Goal: Task Accomplishment & Management: Manage account settings

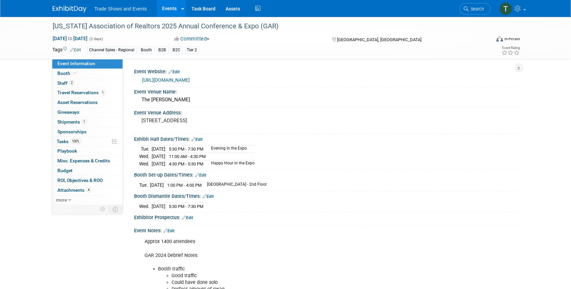
click at [478, 9] on span "Search" at bounding box center [477, 8] width 16 height 5
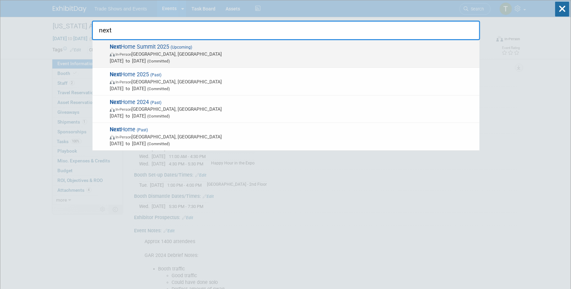
type input "next"
click at [176, 47] on span "(Upcoming)" at bounding box center [180, 47] width 23 height 5
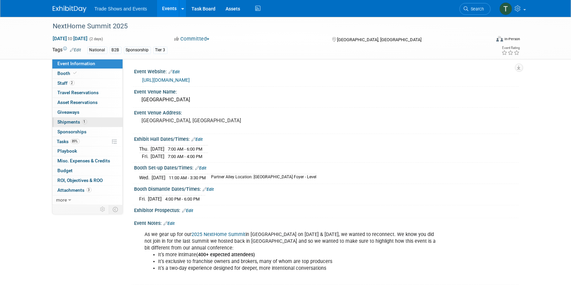
click at [74, 123] on span "Shipments 1" at bounding box center [72, 121] width 29 height 5
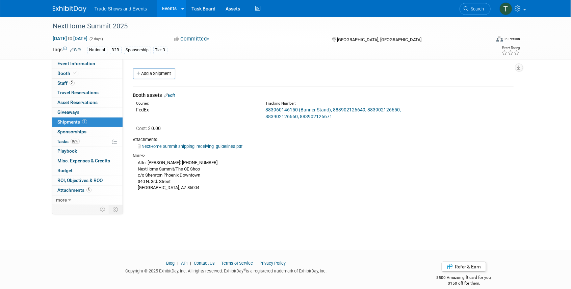
click at [216, 147] on link "NextHome Summit shipping_receiving_guidelines.pdf" at bounding box center [190, 146] width 105 height 5
click at [71, 61] on span "Event Information" at bounding box center [77, 63] width 38 height 5
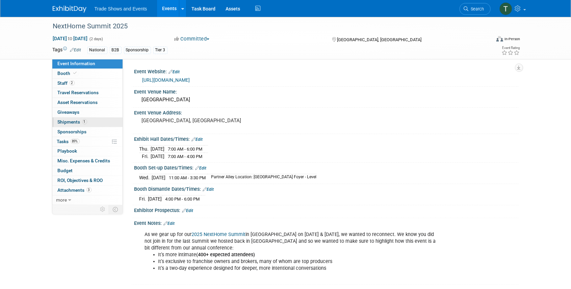
click at [72, 123] on span "Shipments 1" at bounding box center [72, 121] width 29 height 5
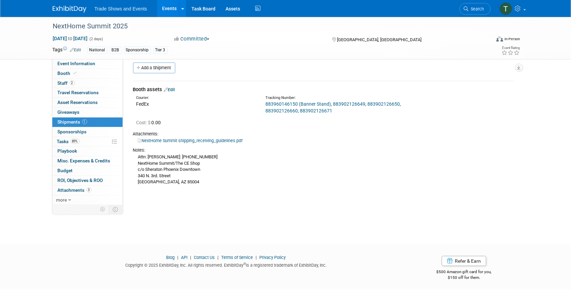
scroll to position [8, 0]
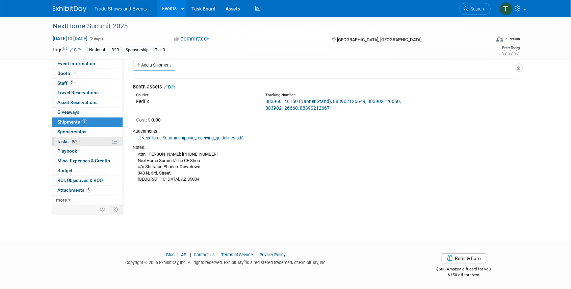
click at [81, 143] on link "89% Tasks 89%" at bounding box center [87, 141] width 70 height 9
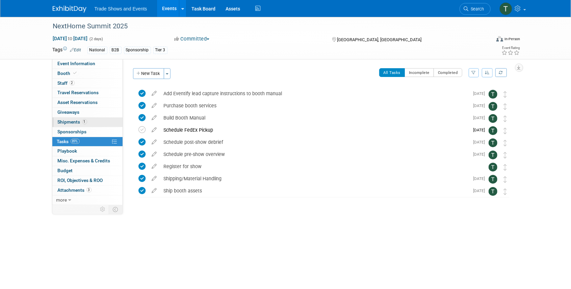
click at [78, 123] on span "Shipments 1" at bounding box center [72, 121] width 29 height 5
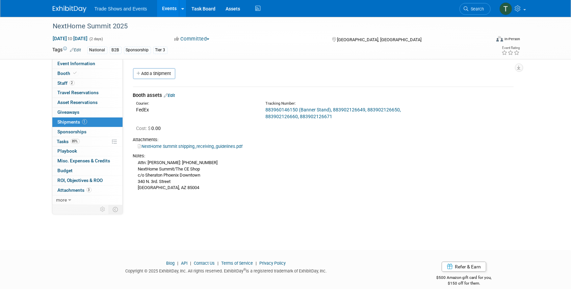
click at [172, 96] on link "Edit" at bounding box center [169, 95] width 11 height 5
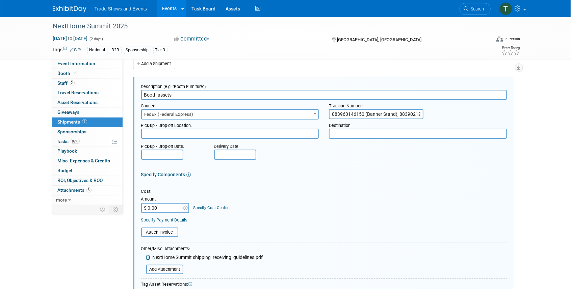
drag, startPoint x: 419, startPoint y: 114, endPoint x: 447, endPoint y: 114, distance: 28.1
click at [447, 114] on div "Tracking Number: 883960146150 (Banner Stand), 883902126649, 883902126650, 88390…" at bounding box center [418, 109] width 188 height 19
drag, startPoint x: 416, startPoint y: 114, endPoint x: 446, endPoint y: 114, distance: 29.7
click at [446, 114] on div "Tracking Number: 883960146150 (Banner Stand), 883902126649, 883902126650, 88390…" at bounding box center [418, 109] width 188 height 19
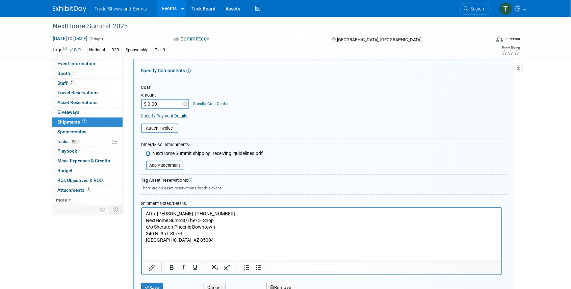
scroll to position [168, 0]
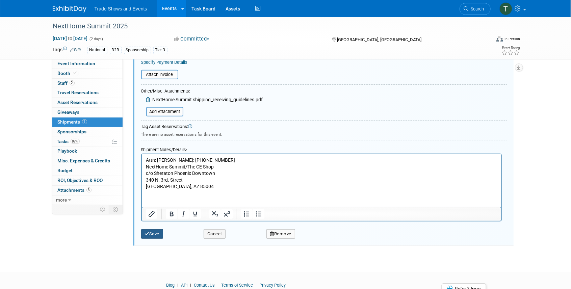
click at [155, 236] on button "Save" at bounding box center [152, 233] width 22 height 9
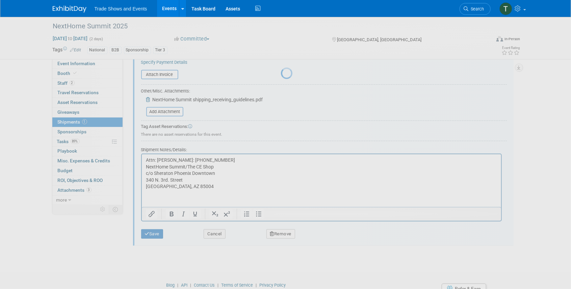
scroll to position [8, 0]
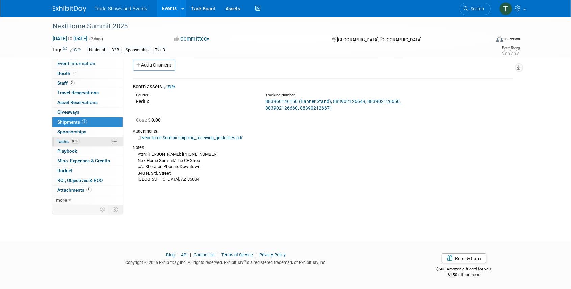
click at [63, 139] on span "Tasks 89%" at bounding box center [68, 141] width 23 height 5
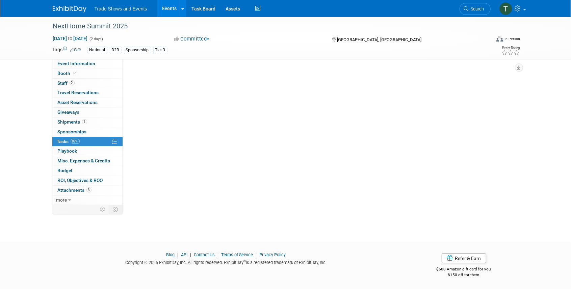
scroll to position [0, 0]
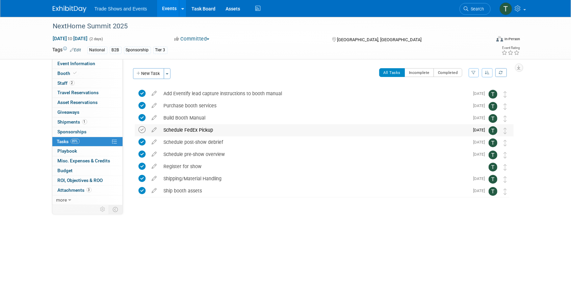
click at [144, 130] on icon at bounding box center [142, 129] width 7 height 7
click at [171, 7] on link "Events" at bounding box center [169, 8] width 25 height 17
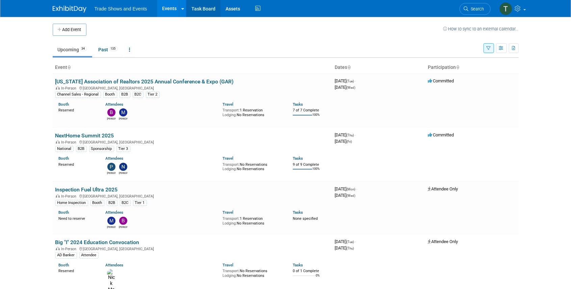
click at [208, 9] on link "Task Board" at bounding box center [204, 8] width 34 height 17
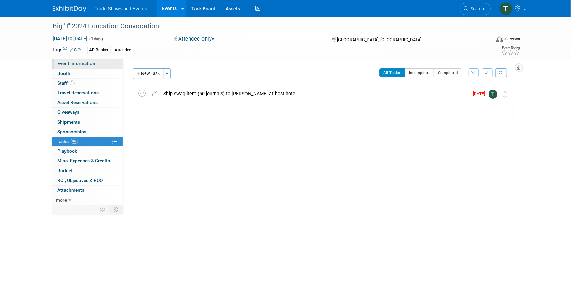
click at [74, 64] on span "Event Information" at bounding box center [77, 63] width 38 height 5
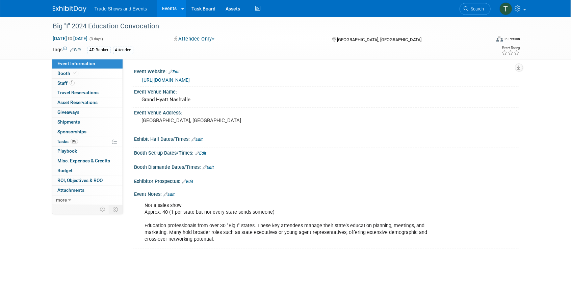
click at [190, 80] on link "https://www.independentagent.com/Events/FallLeadership/home.aspx" at bounding box center [167, 79] width 48 height 5
click at [190, 81] on link "https://www.independentagent.com/Events/FallLeadership/home.aspx" at bounding box center [167, 79] width 48 height 5
click at [178, 71] on link "Edit" at bounding box center [174, 72] width 11 height 5
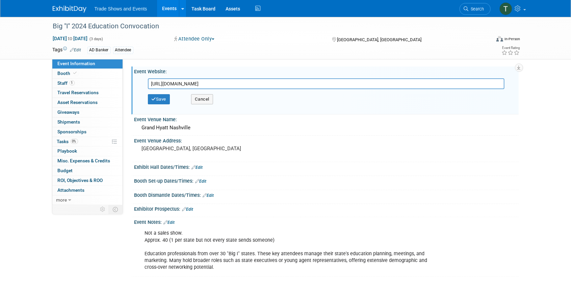
click at [302, 82] on input "https://www.independentagent.com/Events/FallLeadership/home.aspx" at bounding box center [326, 83] width 357 height 11
type input "https://www.independentagent.com/events/big-i-fall-leadership/"
click at [162, 97] on button "Save" at bounding box center [159, 99] width 22 height 10
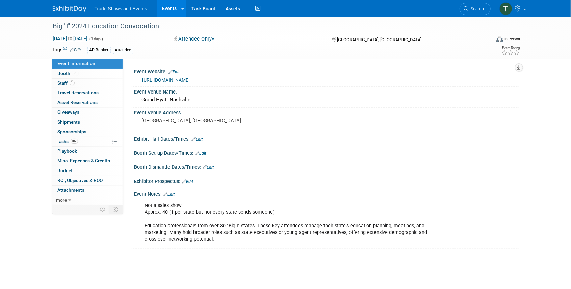
click at [176, 70] on link "Edit" at bounding box center [174, 72] width 11 height 5
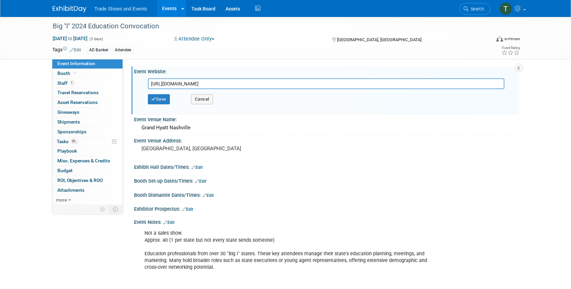
click at [256, 87] on input "https://www.independentagent.com/events/big-i-fall-leadership/" at bounding box center [326, 83] width 357 height 11
click at [257, 87] on input "https://www.independentagent.com/events/big-i-fall-leadership/" at bounding box center [326, 83] width 357 height 11
type input "https://www.independentagent.com/events/big-i-fall-leadership/education-convoca…"
click at [156, 98] on button "Save" at bounding box center [159, 99] width 22 height 10
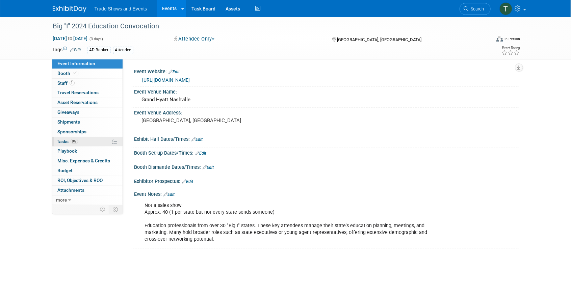
click at [65, 143] on span "Tasks 0%" at bounding box center [67, 141] width 21 height 5
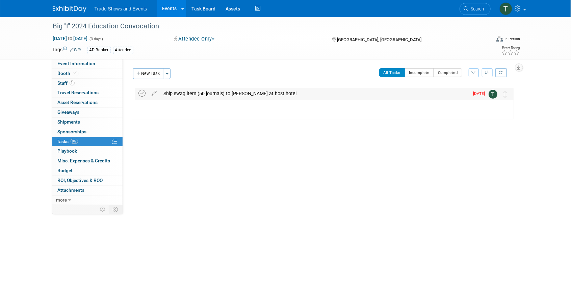
click at [141, 94] on icon at bounding box center [142, 93] width 7 height 7
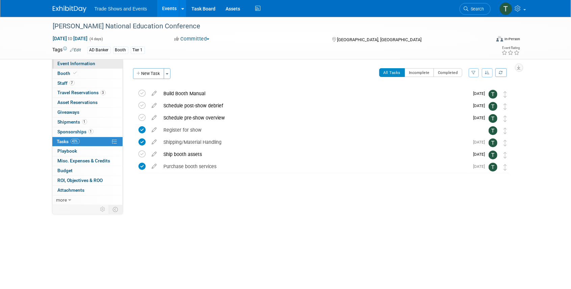
click at [88, 67] on link "Event Information" at bounding box center [87, 63] width 70 height 9
